Goal: Find contact information: Find contact information

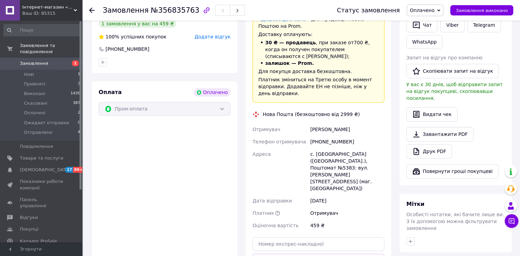
scroll to position [333, 0]
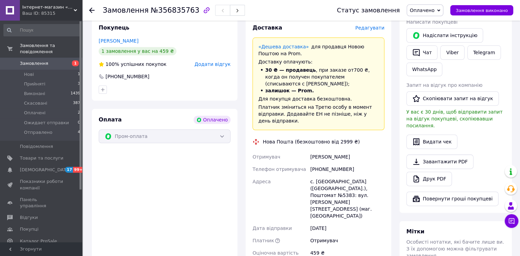
drag, startPoint x: 310, startPoint y: 148, endPoint x: 352, endPoint y: 151, distance: 42.6
click at [352, 151] on div "[PERSON_NAME]" at bounding box center [347, 156] width 77 height 12
drag, startPoint x: 352, startPoint y: 151, endPoint x: 336, endPoint y: 150, distance: 16.1
copy div "[PERSON_NAME]"
drag, startPoint x: 319, startPoint y: 162, endPoint x: 346, endPoint y: 162, distance: 26.7
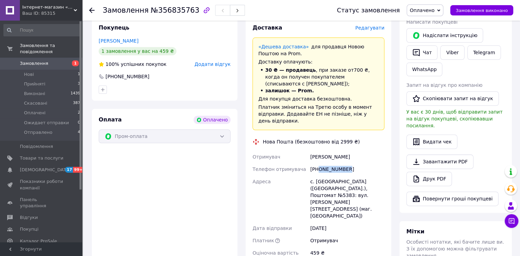
click at [346, 163] on div "[PHONE_NUMBER]" at bounding box center [347, 169] width 77 height 12
drag, startPoint x: 346, startPoint y: 162, endPoint x: 339, endPoint y: 163, distance: 6.7
copy div "0501013820"
drag, startPoint x: 347, startPoint y: 181, endPoint x: 363, endPoint y: 180, distance: 16.1
click at [363, 180] on div "с. [GEOGRAPHIC_DATA] ([GEOGRAPHIC_DATA].), Поштомат №5383: вул. [PERSON_NAME][S…" at bounding box center [347, 198] width 77 height 47
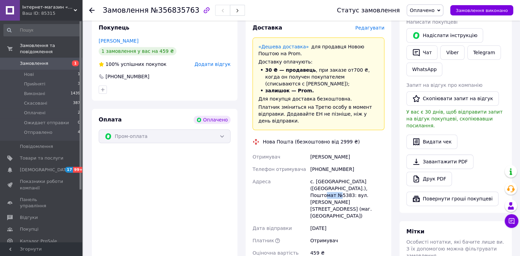
drag, startPoint x: 363, startPoint y: 180, endPoint x: 358, endPoint y: 180, distance: 5.2
copy div "№5383"
